Goal: Navigation & Orientation: Find specific page/section

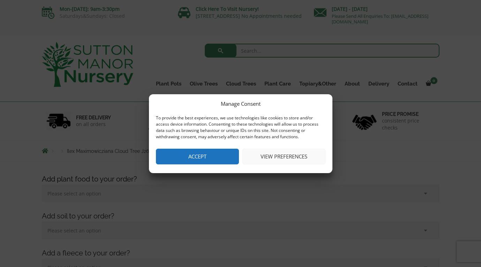
click at [198, 155] on button "Accept" at bounding box center [197, 156] width 83 height 16
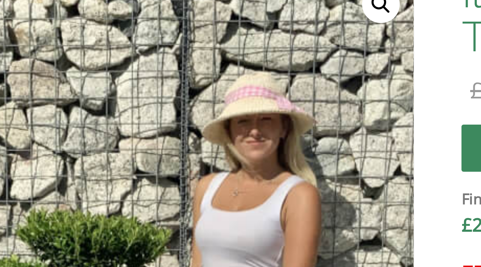
scroll to position [198, 0]
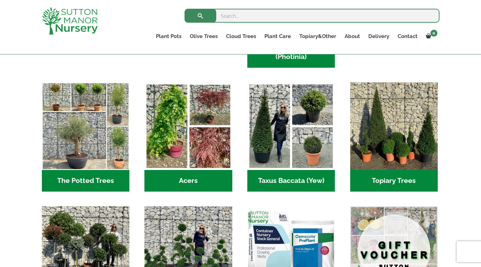
scroll to position [464, 0]
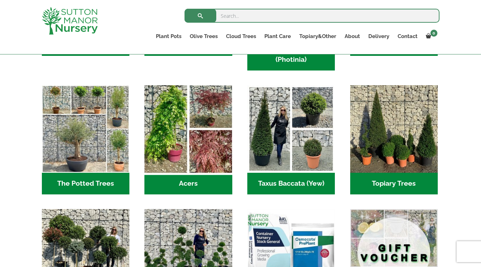
click at [200, 132] on img "Visit product category Acers" at bounding box center [188, 129] width 92 height 92
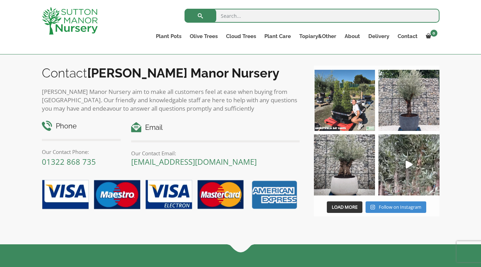
scroll to position [520, 0]
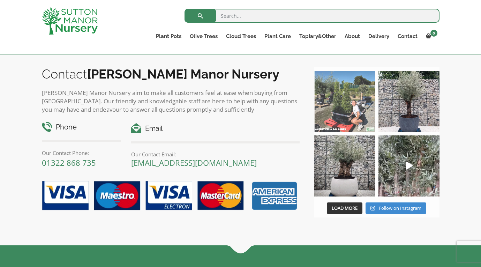
click at [359, 116] on img at bounding box center [344, 101] width 61 height 61
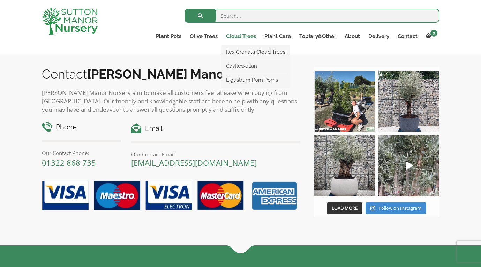
click at [239, 37] on link "Cloud Trees" at bounding box center [241, 36] width 38 height 10
click at [238, 36] on link "Cloud Trees" at bounding box center [241, 36] width 38 height 10
click at [238, 52] on link "Ilex Crenata Cloud Trees" at bounding box center [256, 52] width 68 height 10
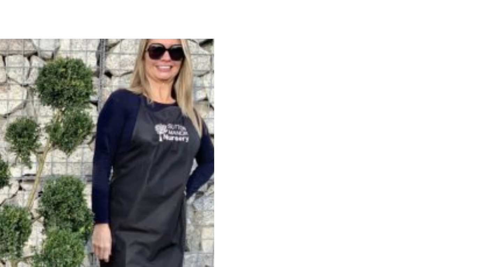
scroll to position [246, 0]
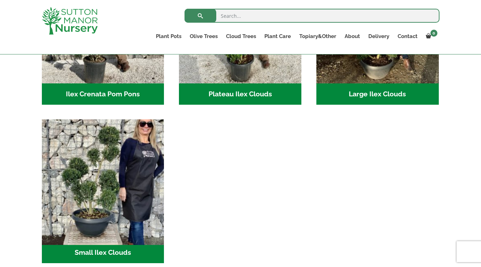
click at [109, 174] on img "Visit product category Small Ilex Clouds" at bounding box center [103, 180] width 128 height 128
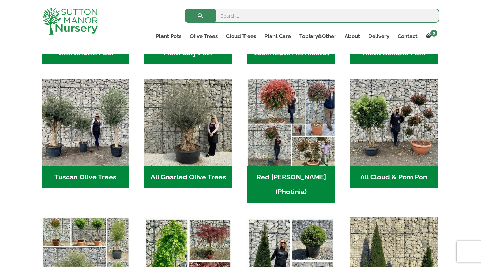
scroll to position [329, 0]
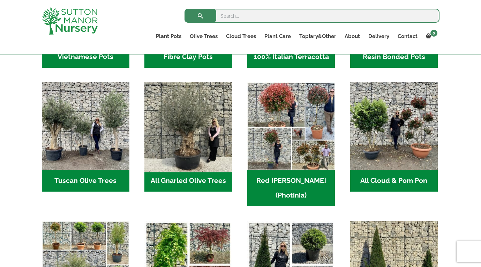
click at [196, 135] on img "Visit product category All Gnarled Olive Trees" at bounding box center [188, 126] width 92 height 92
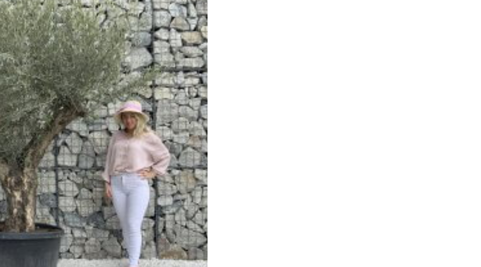
scroll to position [282, 0]
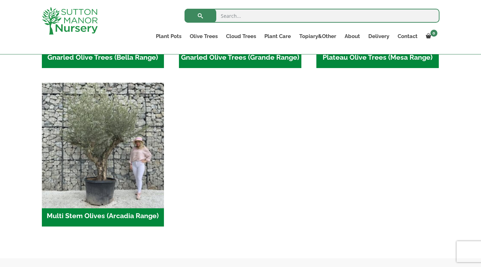
click at [112, 159] on img "Visit product category Multi Stem Olives (Arcadia Range)" at bounding box center [103, 144] width 128 height 128
